Goal: Check status: Check status

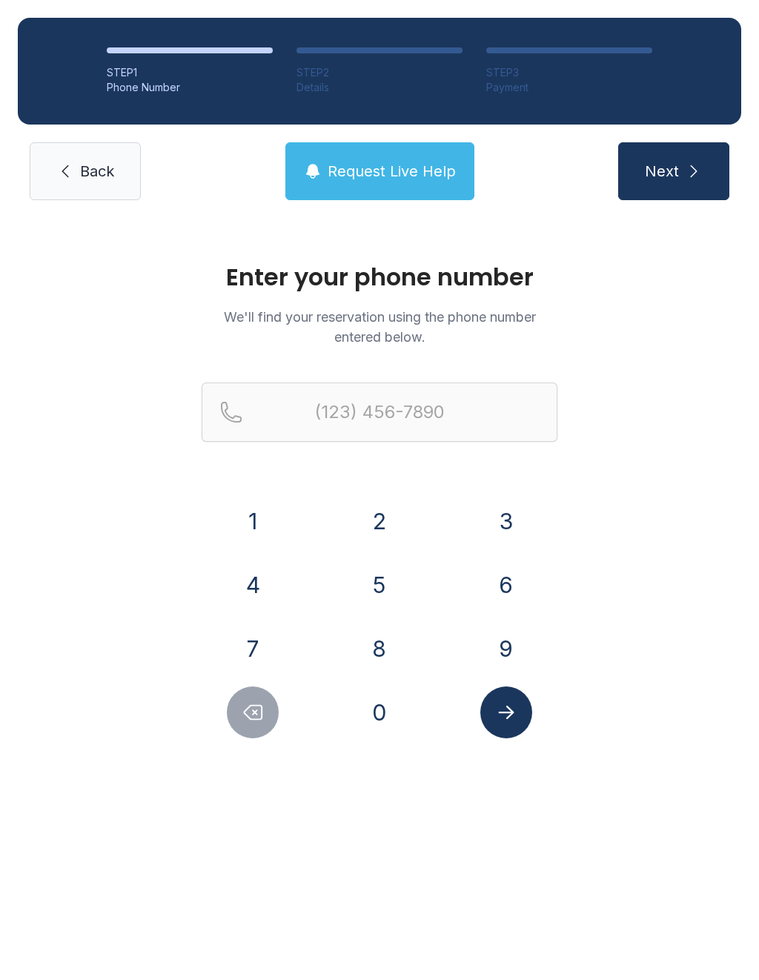
click at [495, 586] on button "6" at bounding box center [506, 585] width 52 height 52
click at [248, 521] on button "1" at bounding box center [253, 521] width 52 height 52
click at [380, 661] on button "8" at bounding box center [380, 649] width 52 height 52
click at [502, 641] on button "9" at bounding box center [506, 649] width 52 height 52
click at [255, 519] on button "1" at bounding box center [253, 521] width 52 height 52
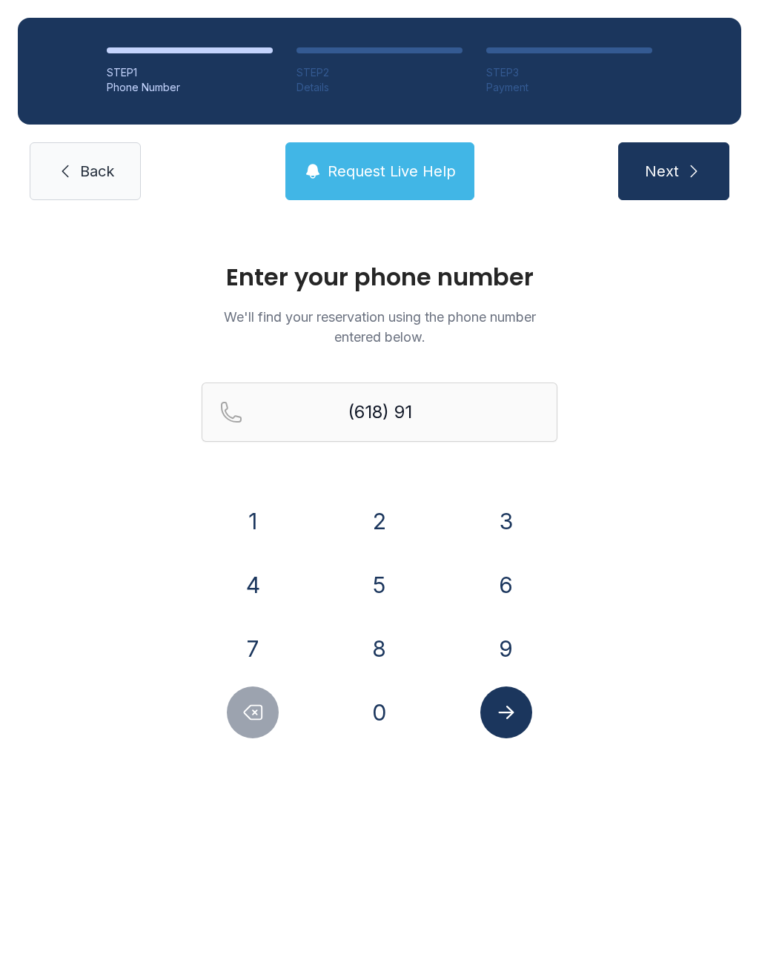
click at [251, 661] on button "7" at bounding box center [253, 649] width 52 height 52
click at [382, 595] on button "5" at bounding box center [380, 585] width 52 height 52
click at [264, 584] on button "4" at bounding box center [253, 585] width 52 height 52
click at [262, 643] on button "7" at bounding box center [253, 649] width 52 height 52
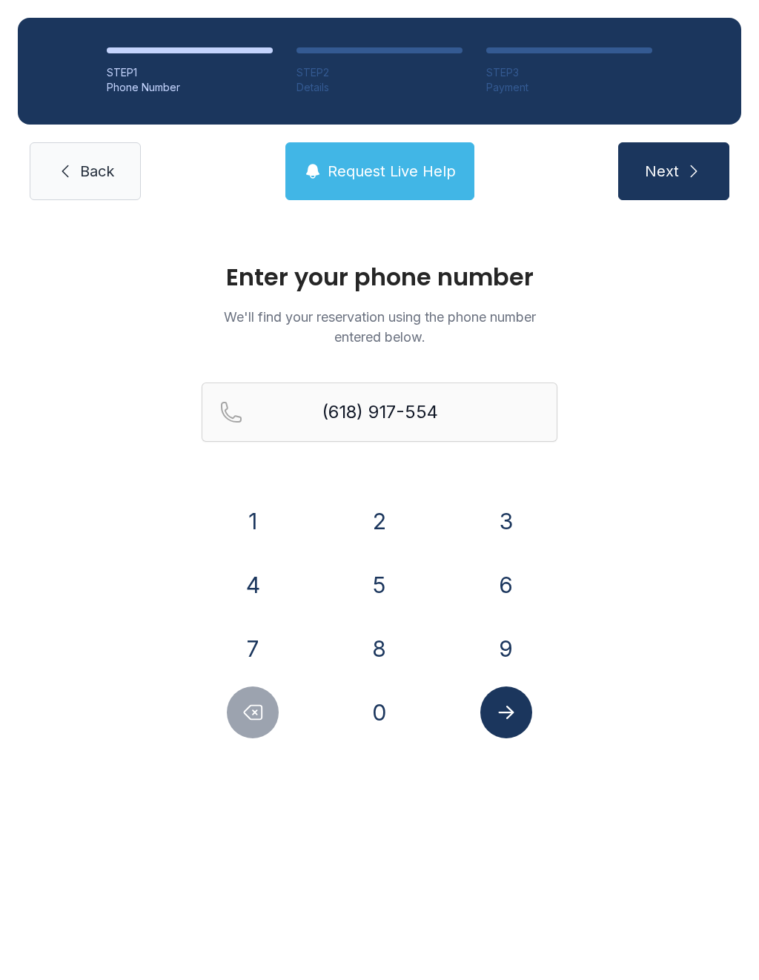
type input "[PHONE_NUMBER]"
click at [512, 721] on icon "Submit lookup form" at bounding box center [506, 712] width 22 height 22
